Goal: Information Seeking & Learning: Learn about a topic

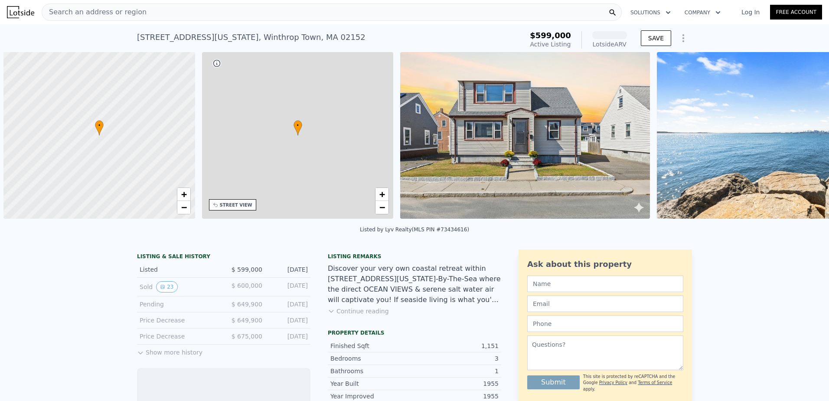
scroll to position [0, 3]
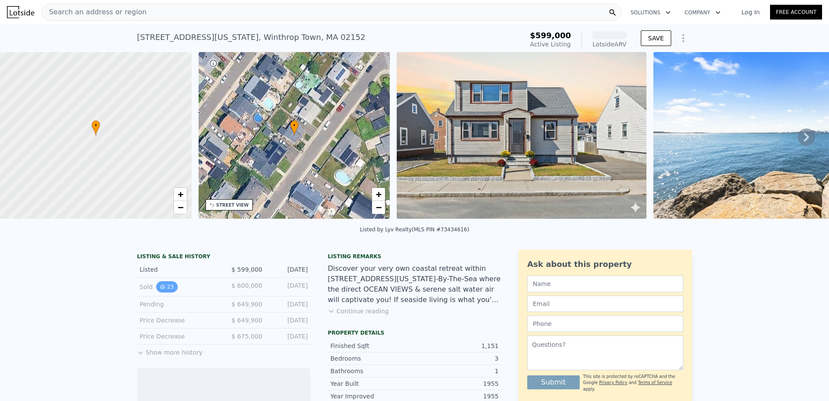
click at [163, 292] on button "23" at bounding box center [166, 286] width 21 height 11
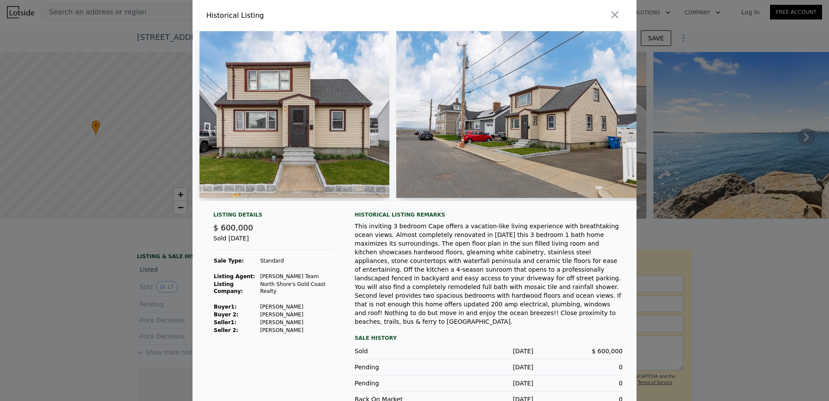
click at [271, 159] on img at bounding box center [295, 114] width 190 height 167
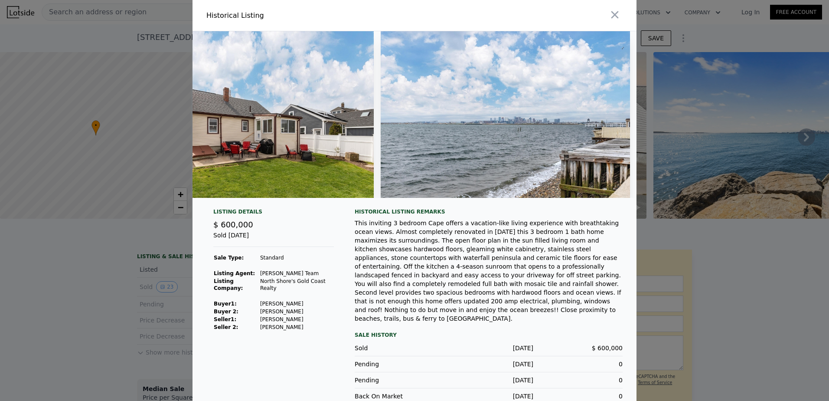
scroll to position [0, 5413]
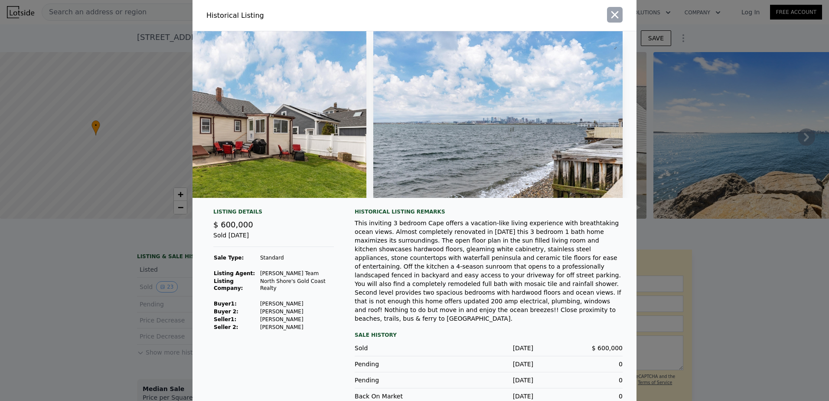
click at [616, 16] on icon "button" at bounding box center [615, 15] width 12 height 12
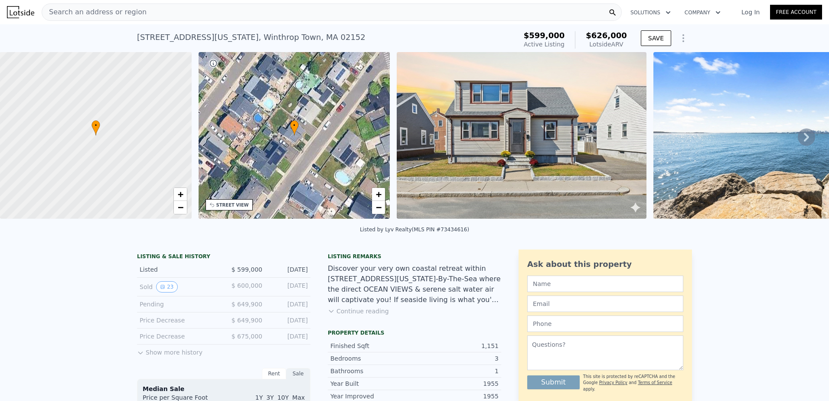
click at [373, 315] on button "Continue reading" at bounding box center [358, 311] width 61 height 9
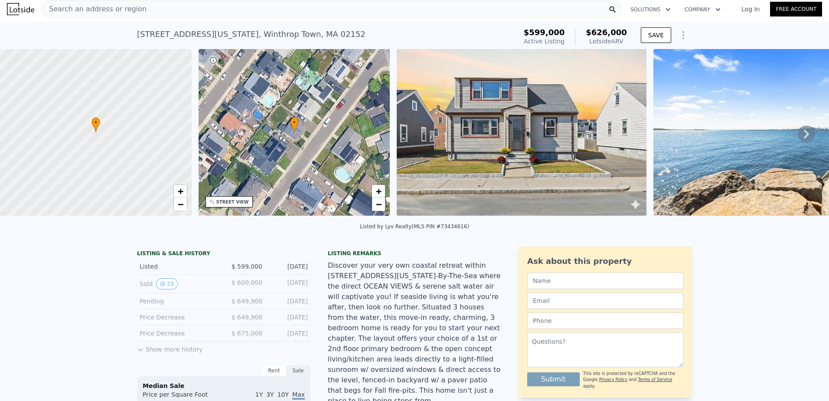
scroll to position [0, 0]
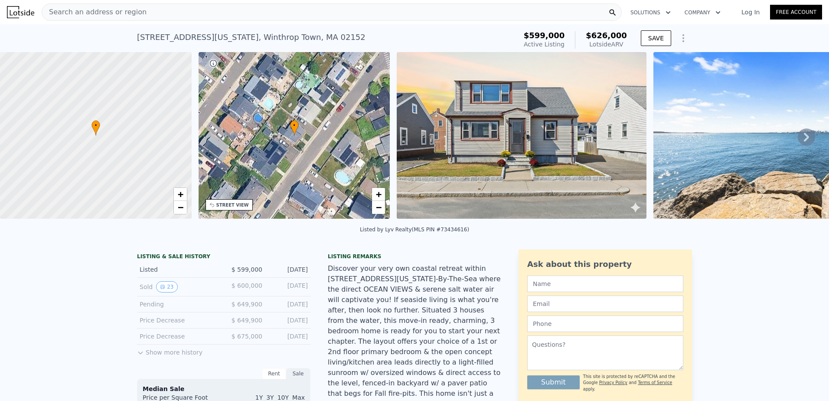
click at [799, 134] on icon at bounding box center [806, 136] width 17 height 17
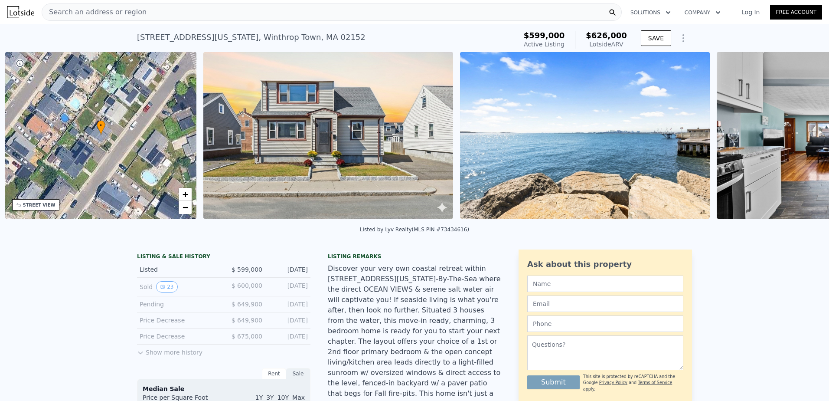
scroll to position [0, 202]
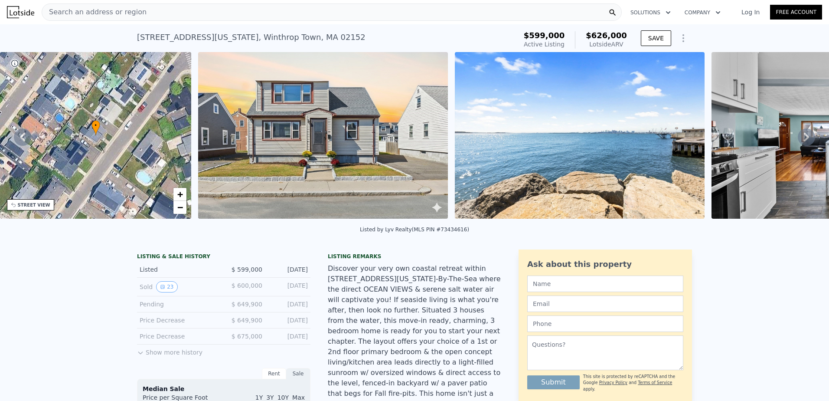
click at [799, 134] on icon at bounding box center [806, 136] width 17 height 17
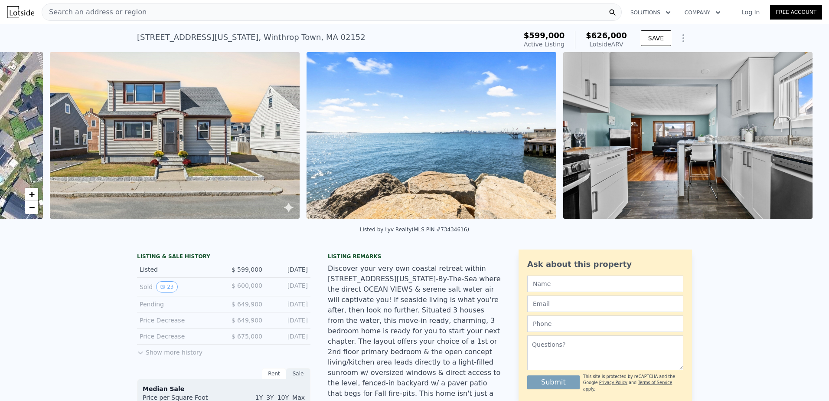
scroll to position [0, 397]
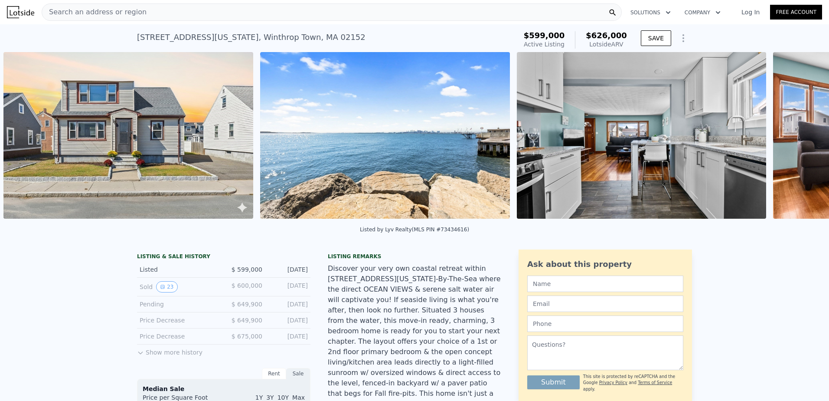
click at [799, 134] on div "• + − • + − STREET VIEW Loading... SATELLITE VIEW" at bounding box center [414, 137] width 829 height 170
click at [799, 141] on icon at bounding box center [806, 136] width 17 height 17
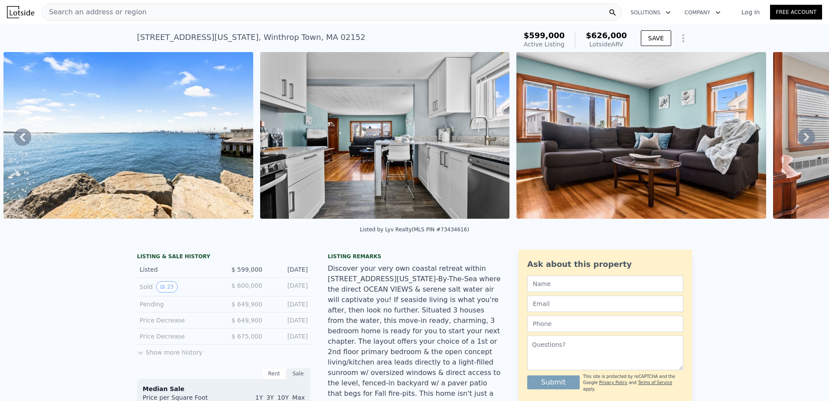
click at [799, 141] on icon at bounding box center [806, 136] width 17 height 17
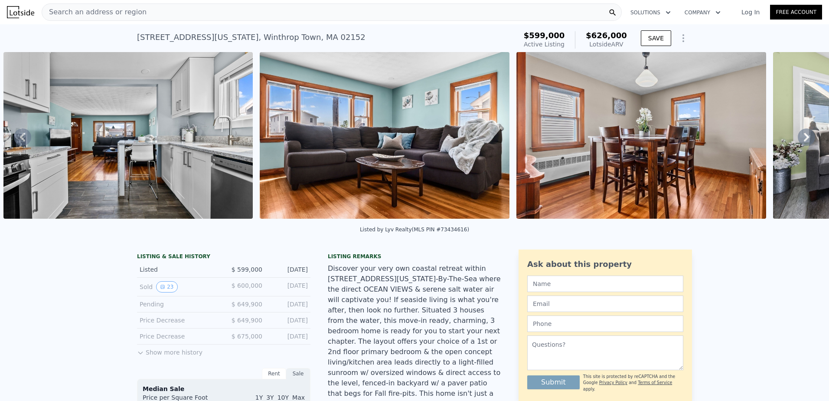
click at [799, 141] on icon at bounding box center [806, 136] width 17 height 17
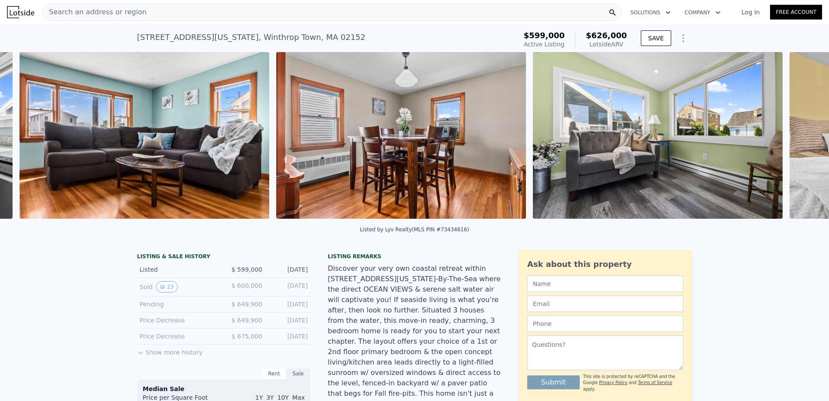
scroll to position [0, 1167]
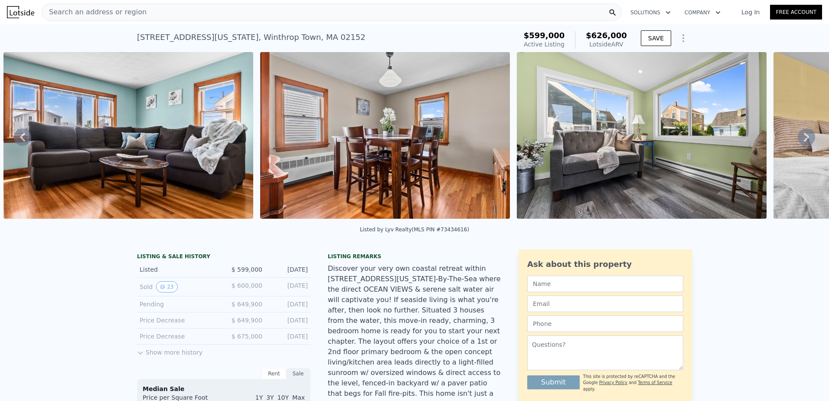
click at [799, 141] on icon at bounding box center [806, 136] width 17 height 17
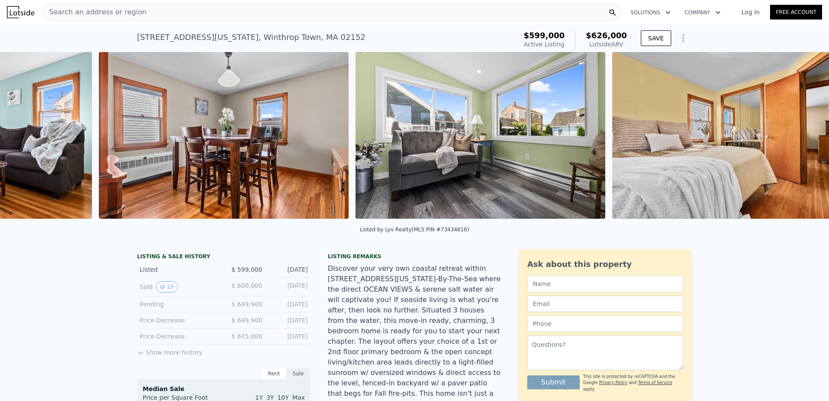
scroll to position [0, 1424]
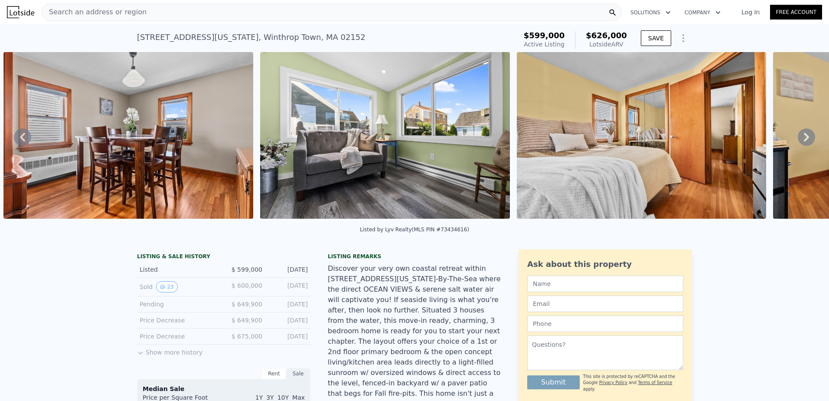
click at [799, 141] on icon at bounding box center [806, 136] width 17 height 17
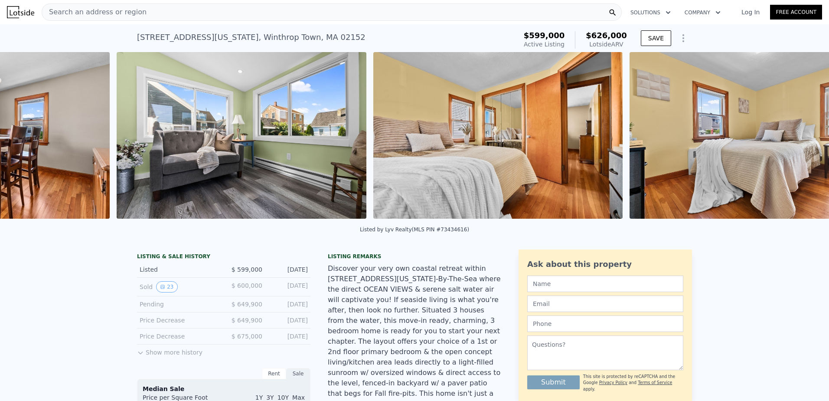
scroll to position [0, 1681]
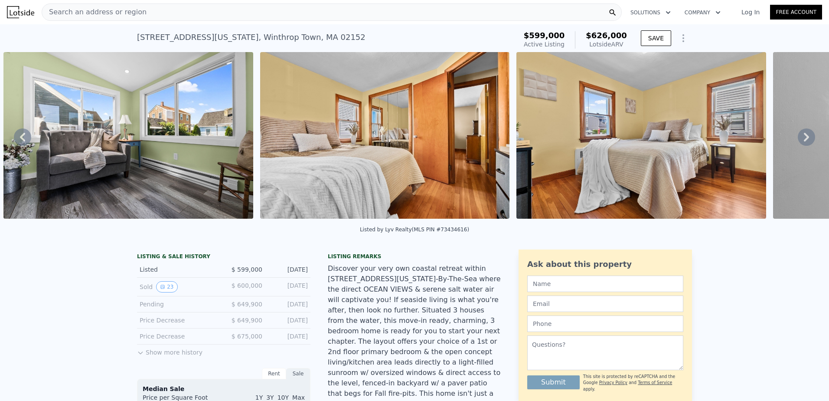
click at [799, 141] on icon at bounding box center [806, 136] width 17 height 17
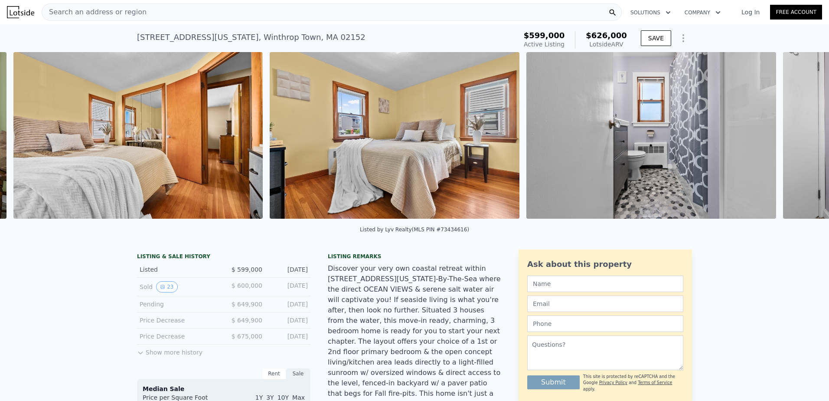
scroll to position [0, 1937]
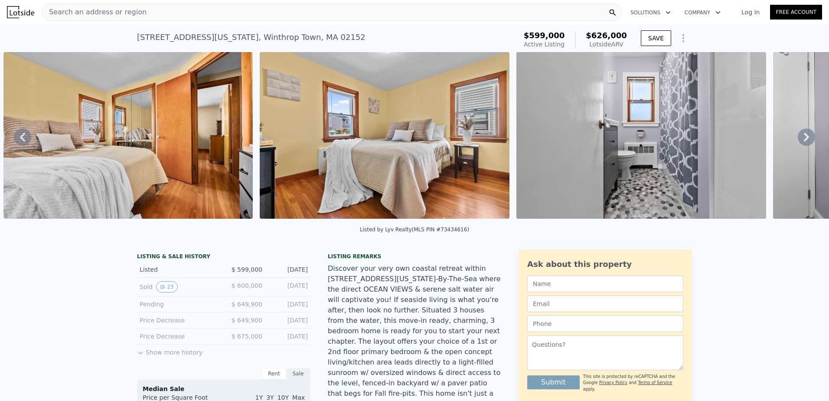
click at [799, 141] on icon at bounding box center [806, 136] width 17 height 17
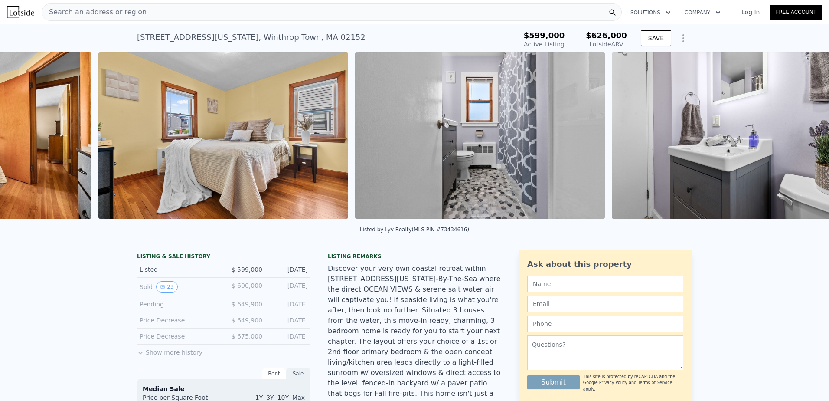
scroll to position [0, 2194]
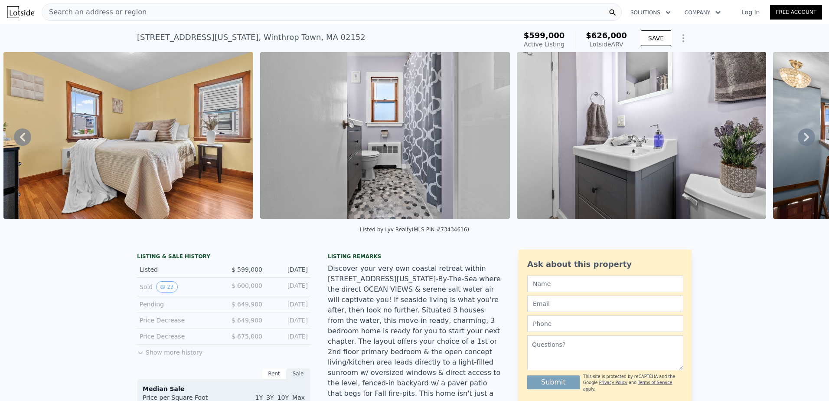
click at [799, 141] on icon at bounding box center [806, 136] width 17 height 17
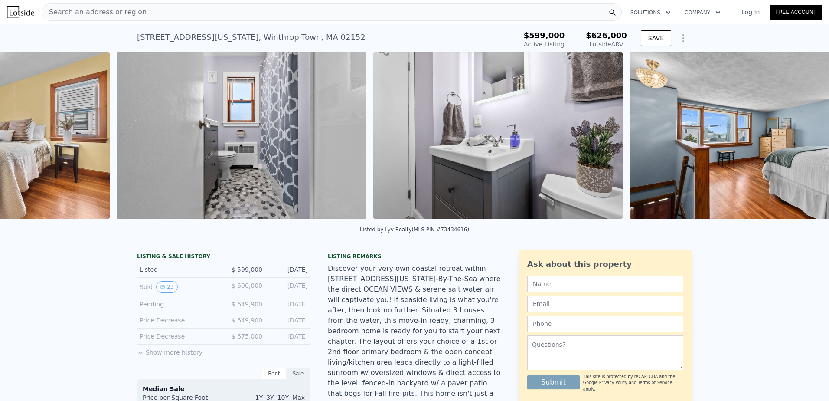
scroll to position [0, 2451]
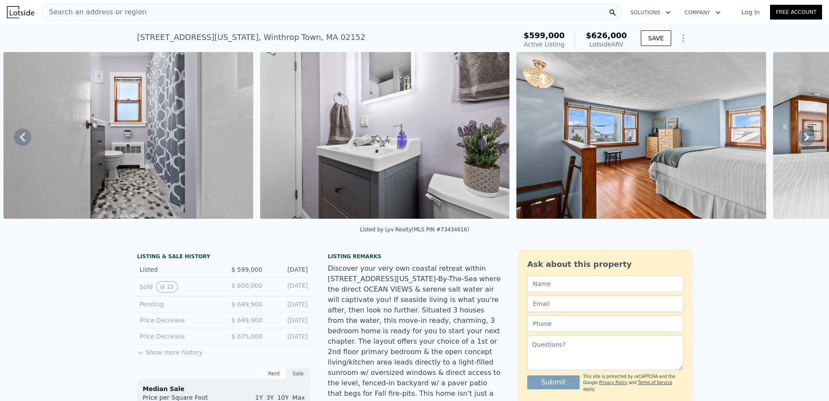
click at [799, 141] on icon at bounding box center [806, 136] width 17 height 17
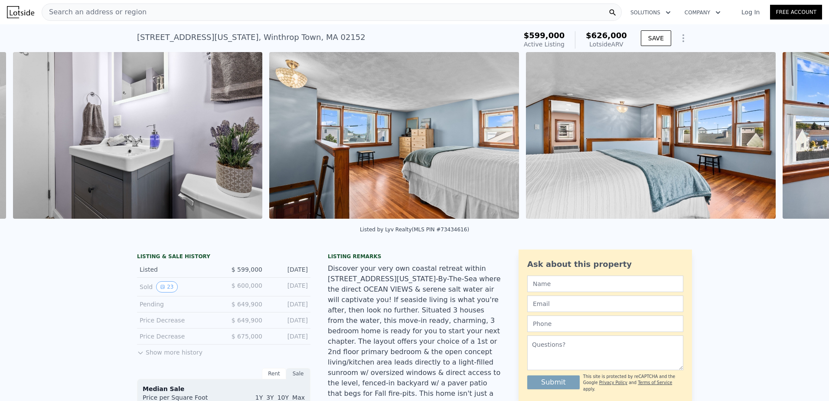
scroll to position [0, 2707]
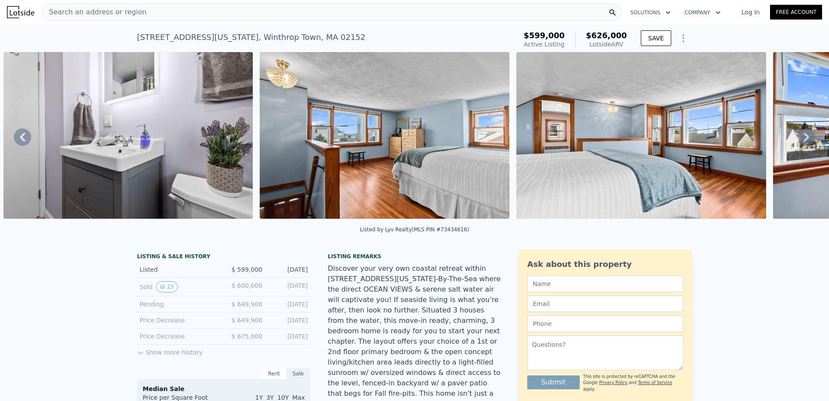
click at [799, 141] on icon at bounding box center [806, 136] width 17 height 17
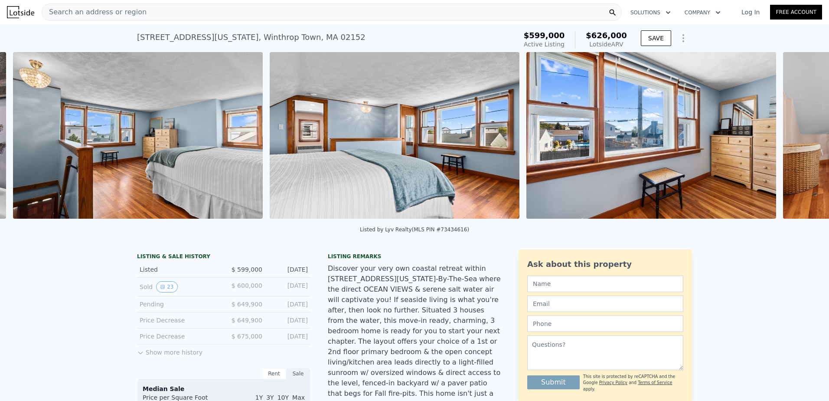
scroll to position [0, 2964]
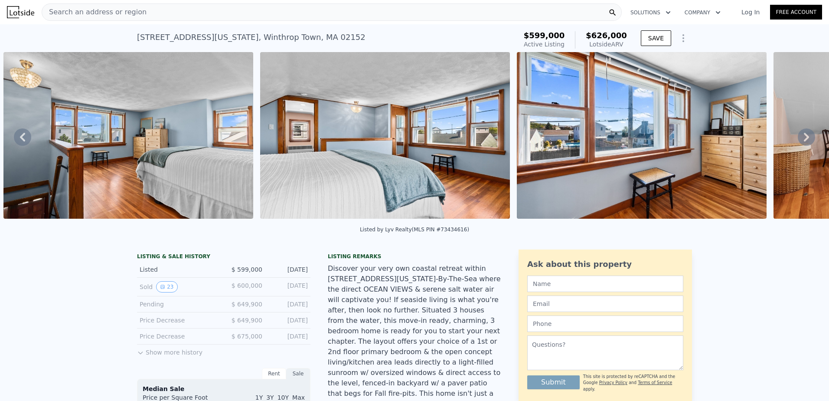
click at [799, 141] on icon at bounding box center [806, 136] width 17 height 17
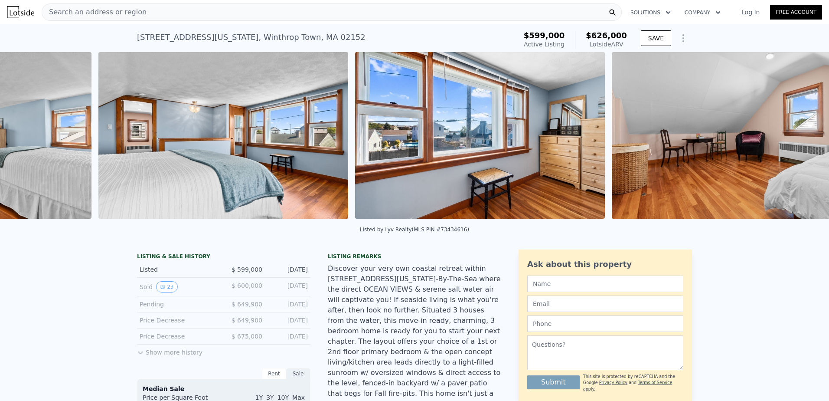
scroll to position [0, 3221]
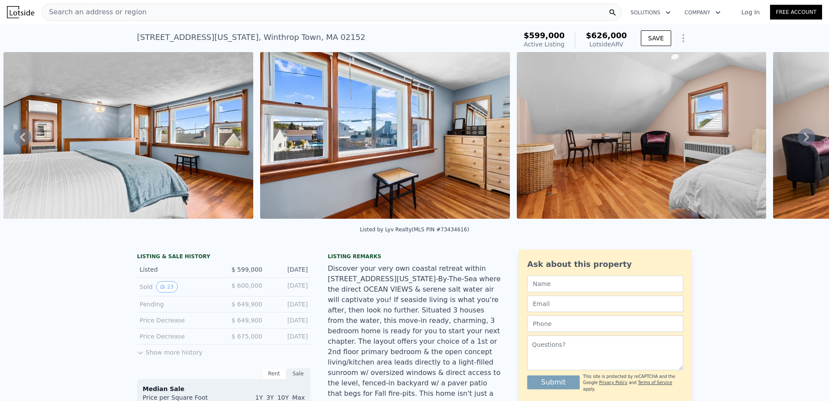
click at [799, 141] on icon at bounding box center [806, 136] width 17 height 17
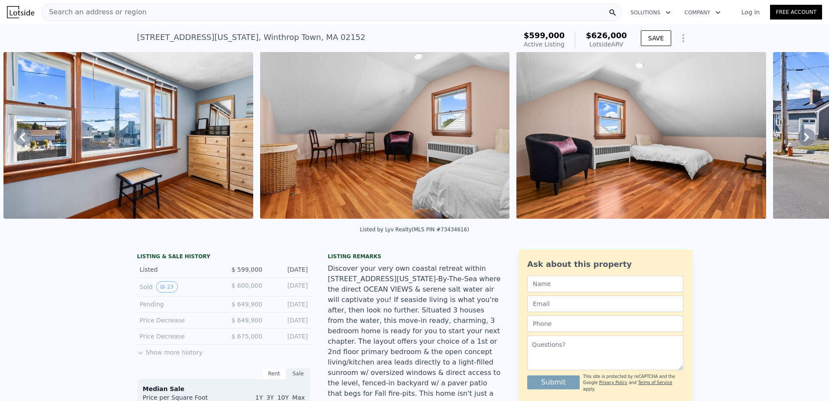
click at [799, 141] on icon at bounding box center [806, 136] width 17 height 17
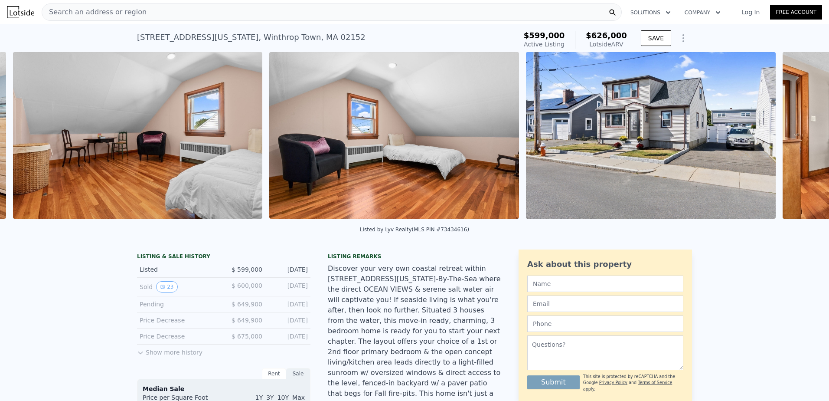
scroll to position [0, 3734]
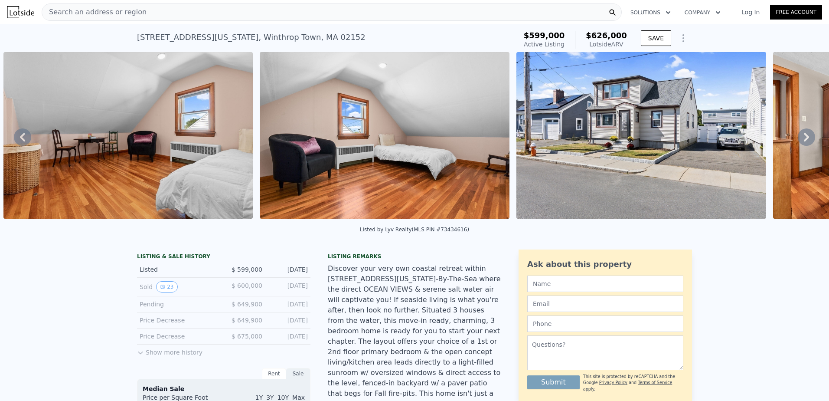
click at [799, 141] on icon at bounding box center [806, 136] width 17 height 17
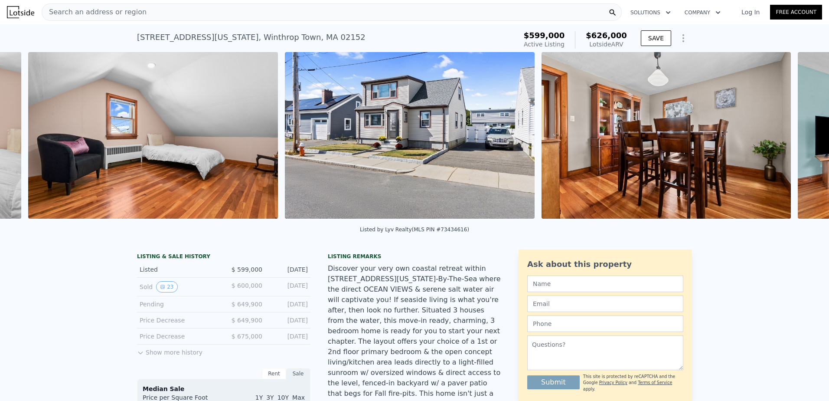
scroll to position [0, 3991]
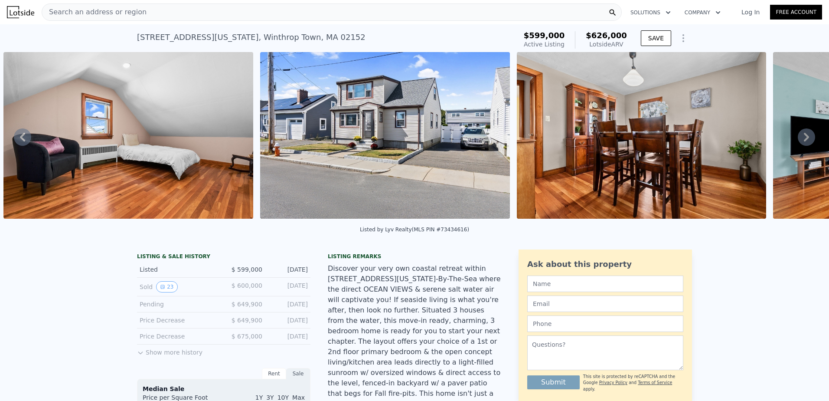
click at [799, 141] on icon at bounding box center [806, 136] width 17 height 17
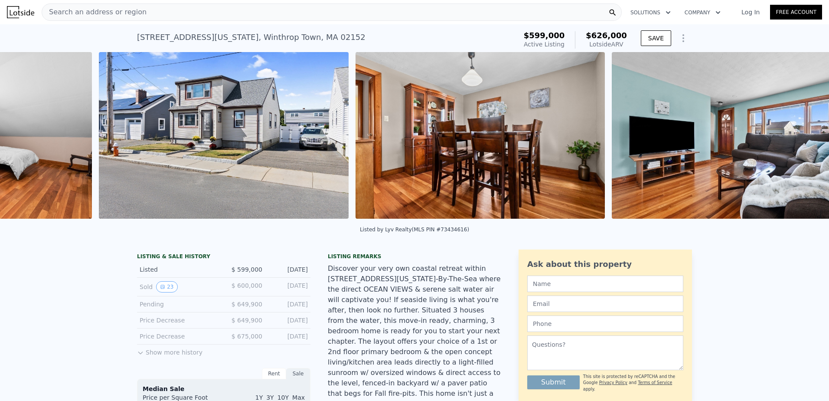
scroll to position [0, 4247]
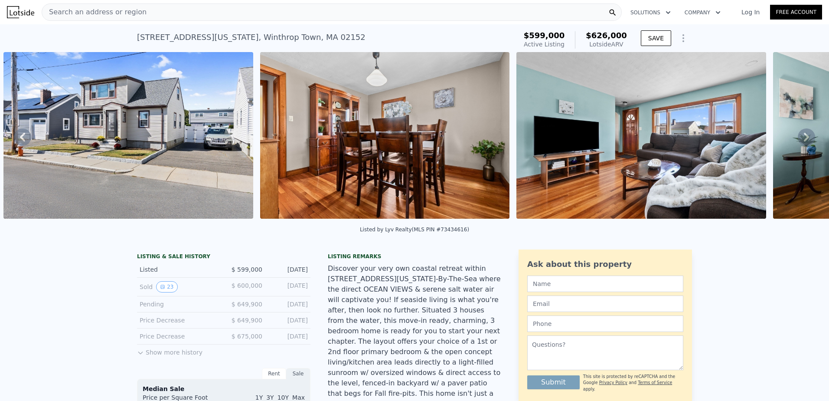
click at [799, 141] on icon at bounding box center [806, 136] width 17 height 17
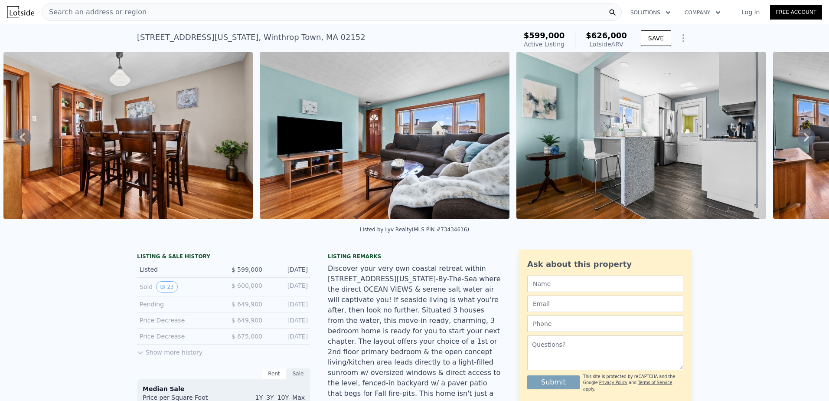
click at [799, 141] on icon at bounding box center [806, 136] width 17 height 17
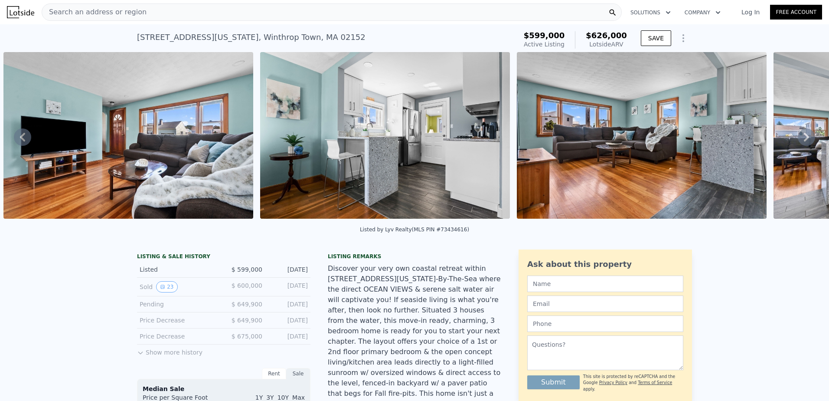
click at [799, 141] on icon at bounding box center [806, 136] width 17 height 17
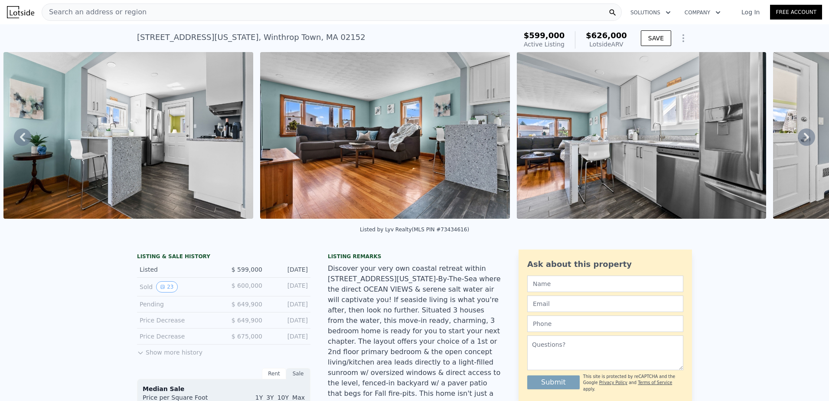
click at [799, 141] on icon at bounding box center [806, 136] width 17 height 17
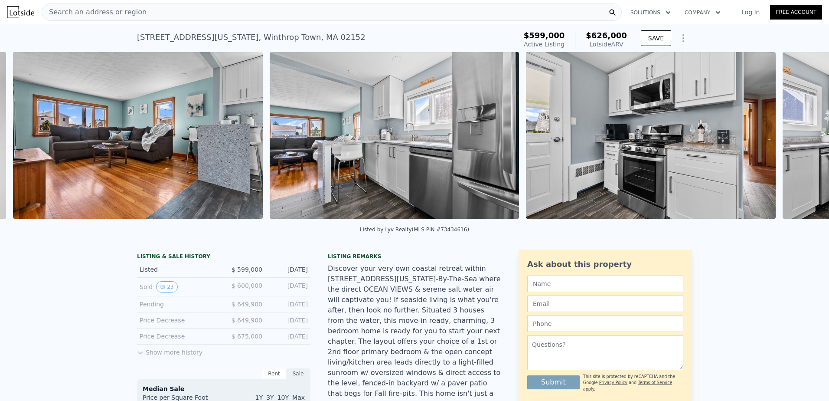
scroll to position [0, 5274]
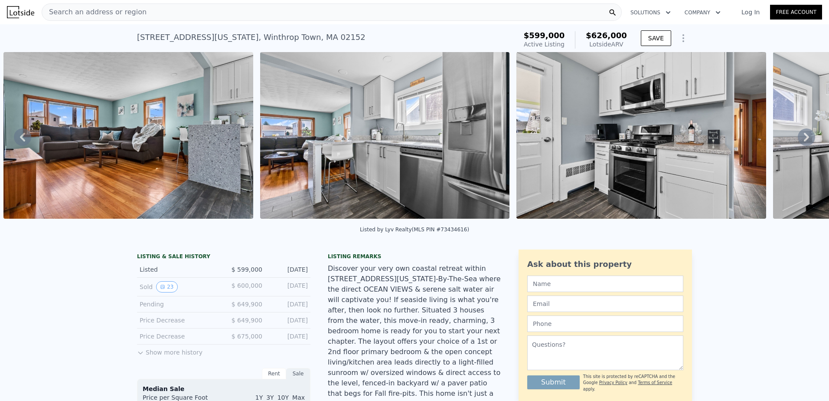
click at [799, 141] on icon at bounding box center [806, 136] width 17 height 17
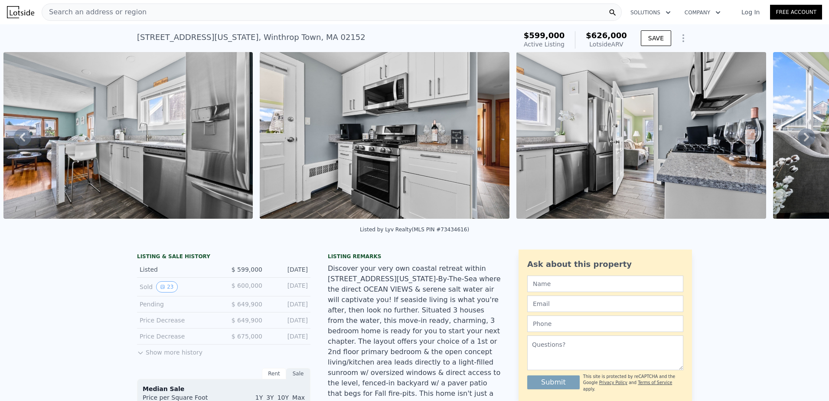
click at [799, 141] on icon at bounding box center [806, 136] width 17 height 17
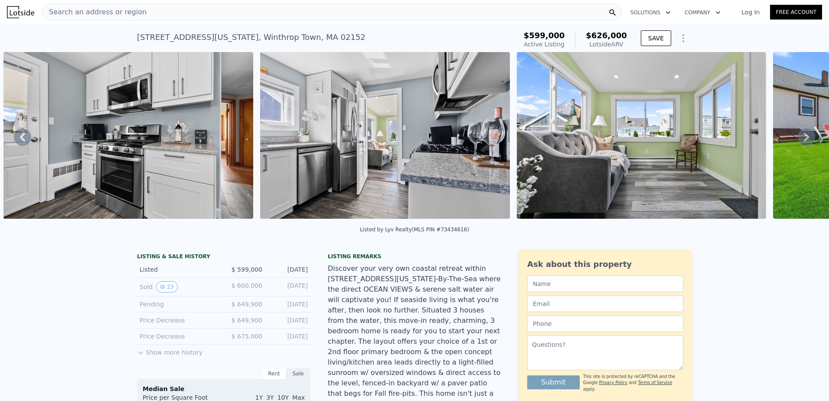
click at [799, 141] on icon at bounding box center [806, 136] width 17 height 17
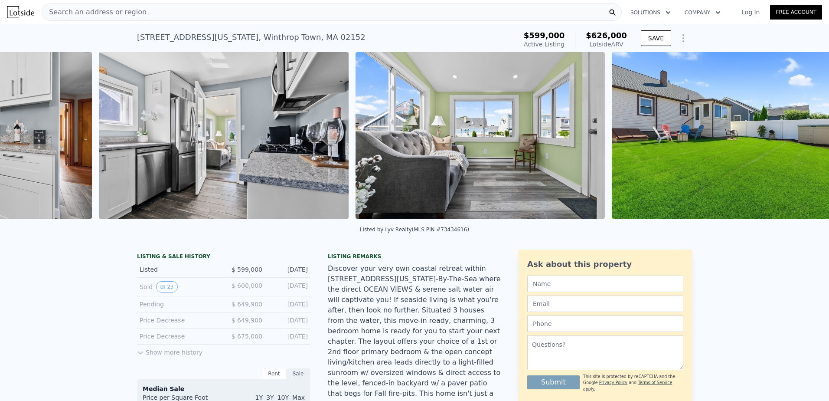
scroll to position [0, 6044]
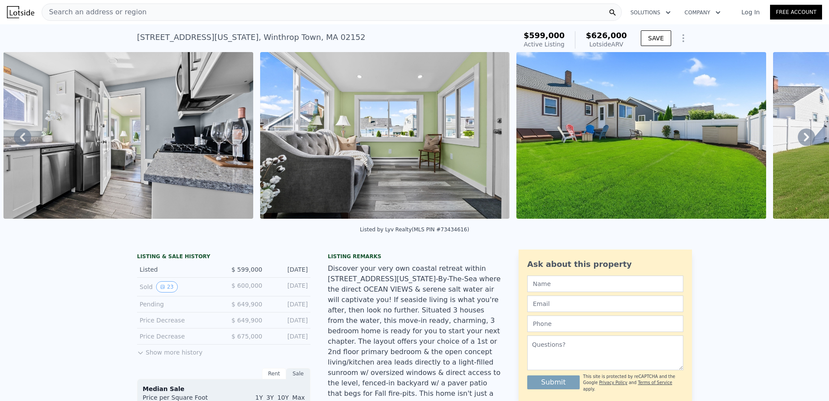
click at [799, 141] on icon at bounding box center [806, 136] width 17 height 17
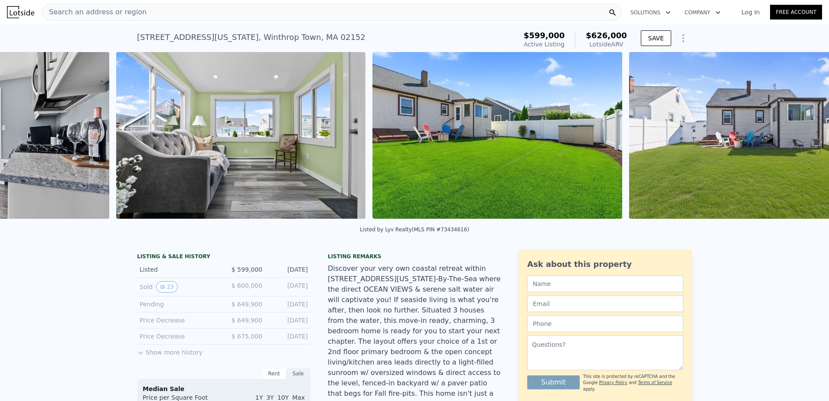
scroll to position [0, 6301]
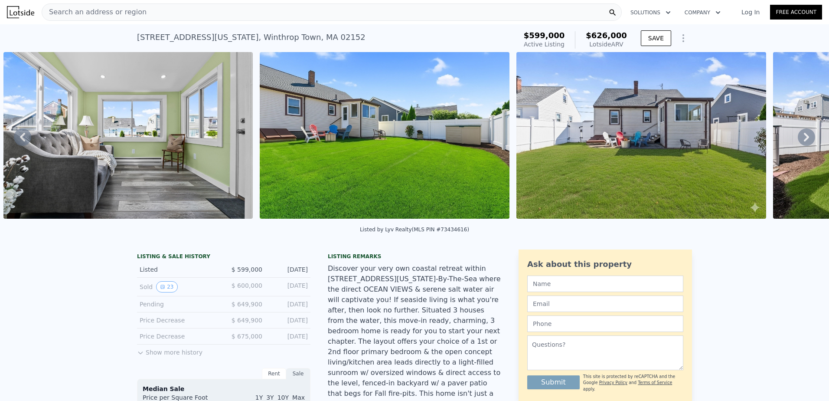
click at [687, 190] on img at bounding box center [642, 135] width 250 height 167
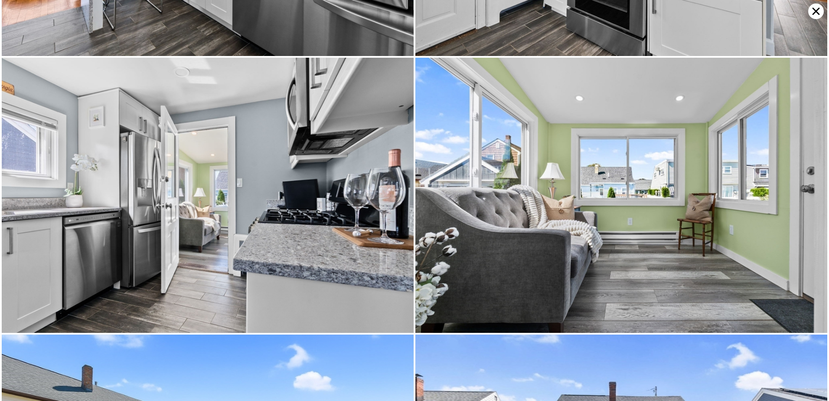
scroll to position [3293, 0]
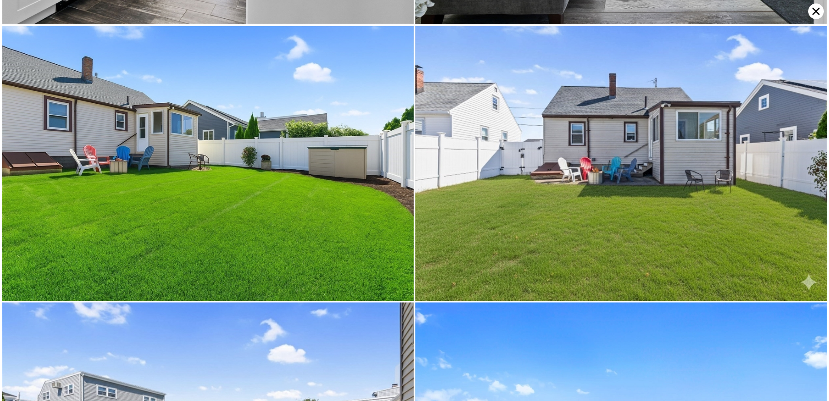
click at [331, 213] on img at bounding box center [208, 163] width 412 height 275
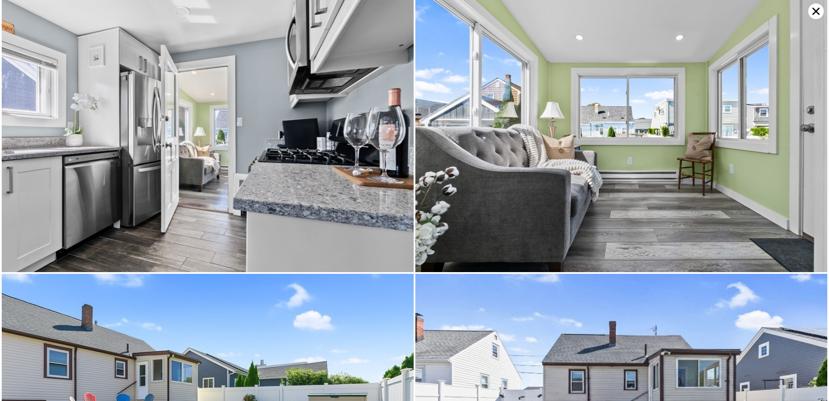
scroll to position [3019, 0]
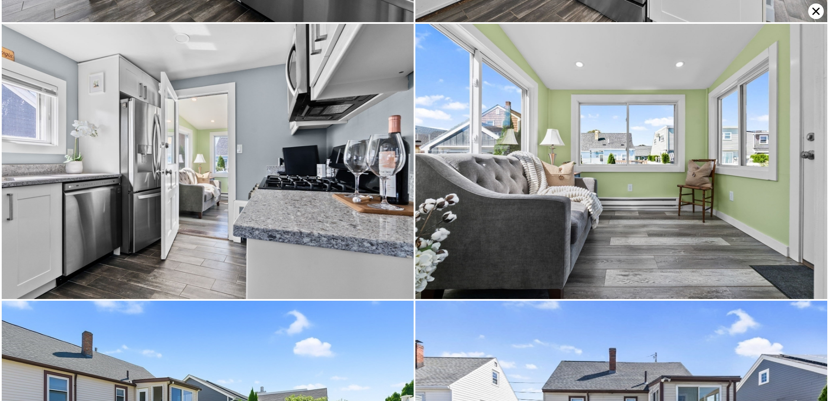
click at [813, 15] on icon at bounding box center [817, 11] width 16 height 16
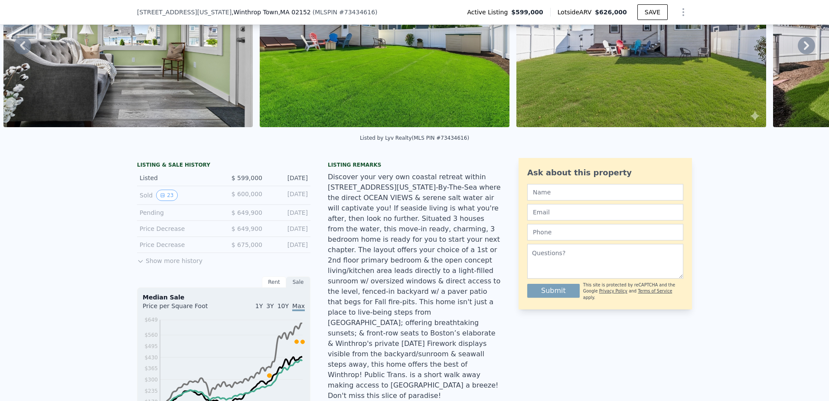
scroll to position [84, 0]
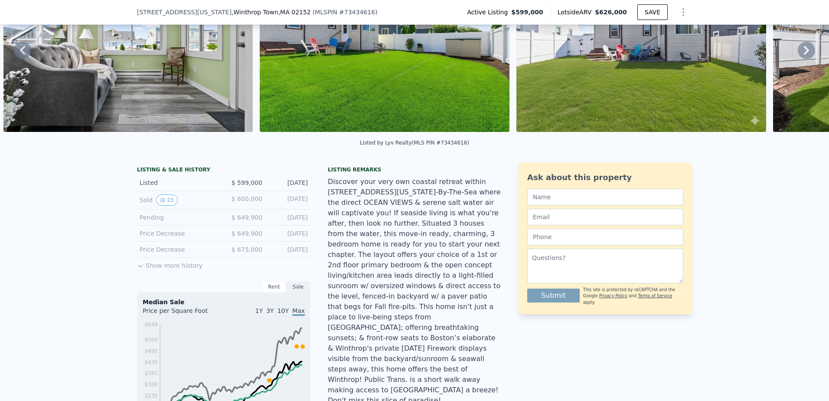
click at [237, 202] on span "$ 600,000" at bounding box center [247, 198] width 31 height 7
click at [167, 203] on button "23" at bounding box center [166, 199] width 21 height 11
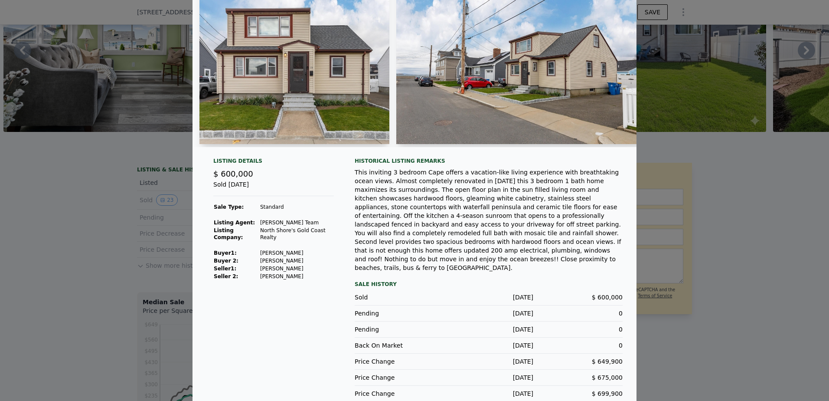
scroll to position [57, 0]
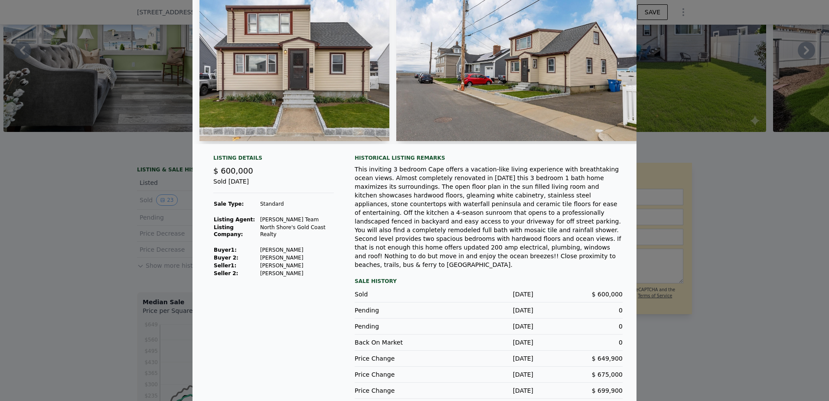
click at [705, 201] on div at bounding box center [414, 200] width 829 height 401
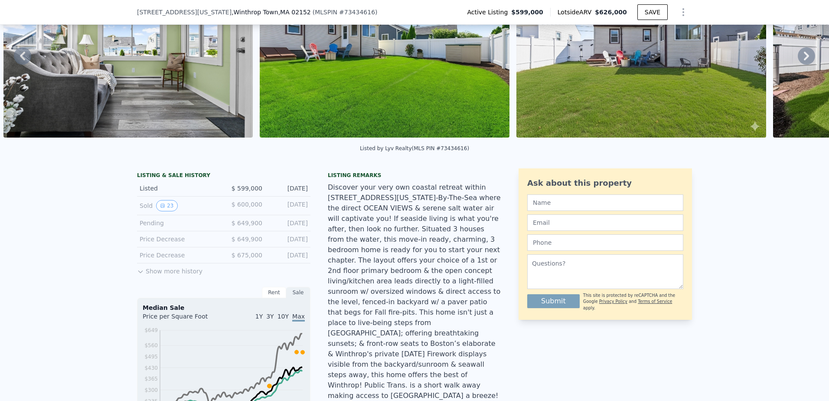
scroll to position [3, 0]
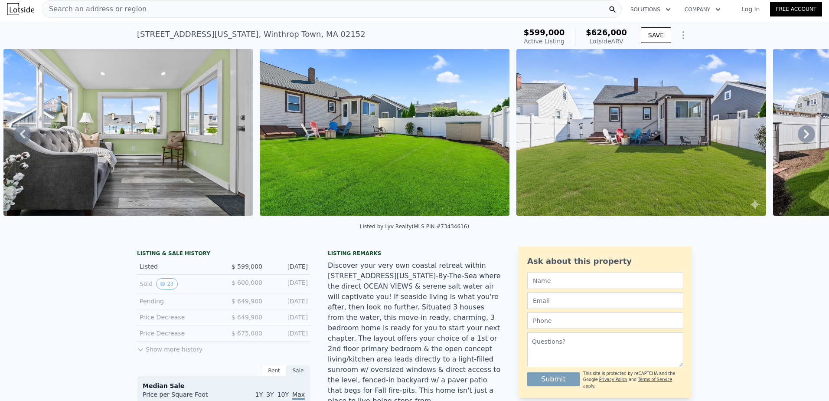
click at [470, 155] on img at bounding box center [385, 132] width 250 height 167
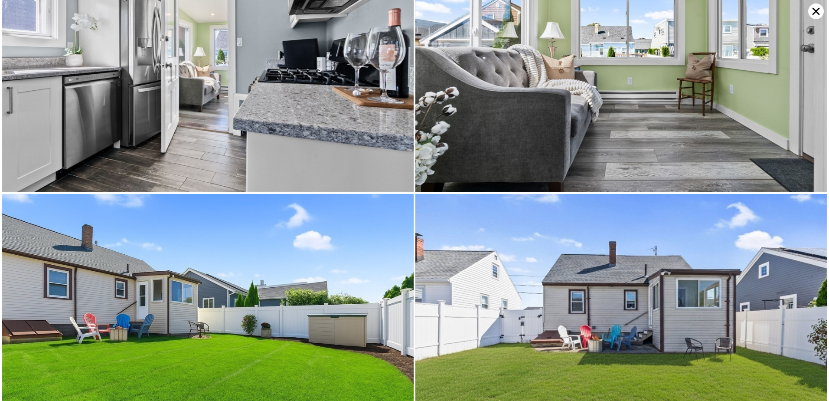
scroll to position [3019, 0]
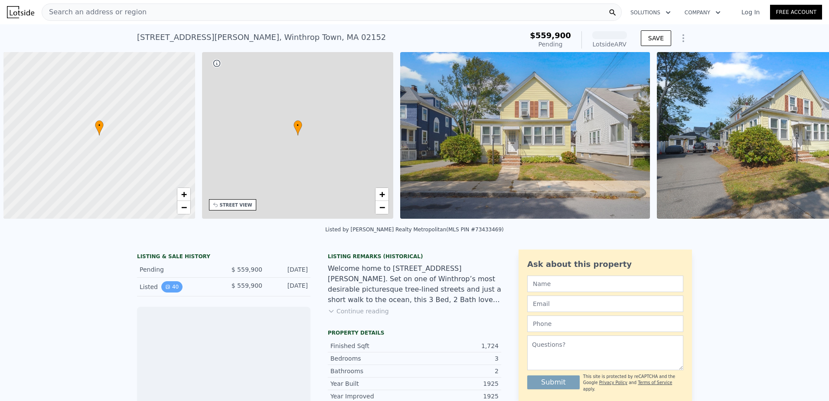
scroll to position [0, 3]
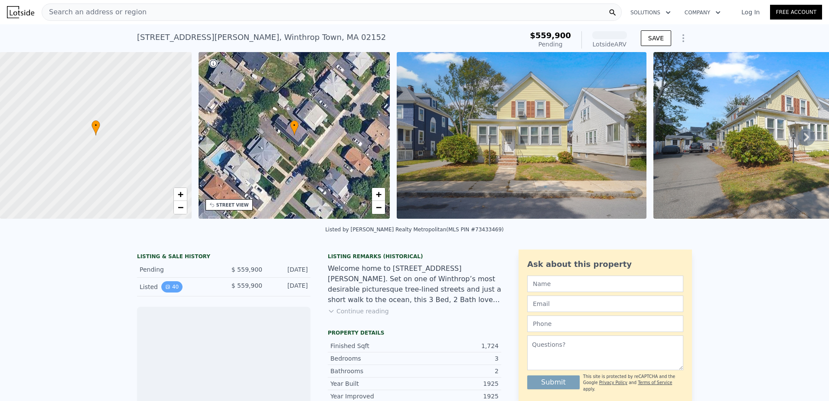
click at [168, 292] on button "40" at bounding box center [171, 286] width 21 height 11
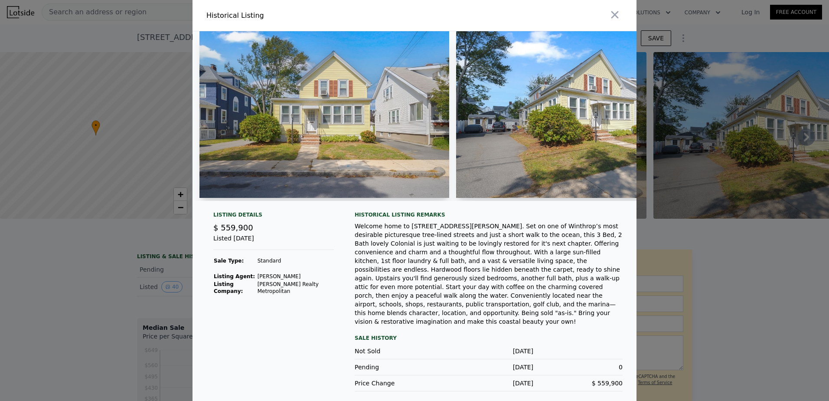
click at [51, 293] on div at bounding box center [414, 200] width 829 height 401
